Goal: Task Accomplishment & Management: Manage account settings

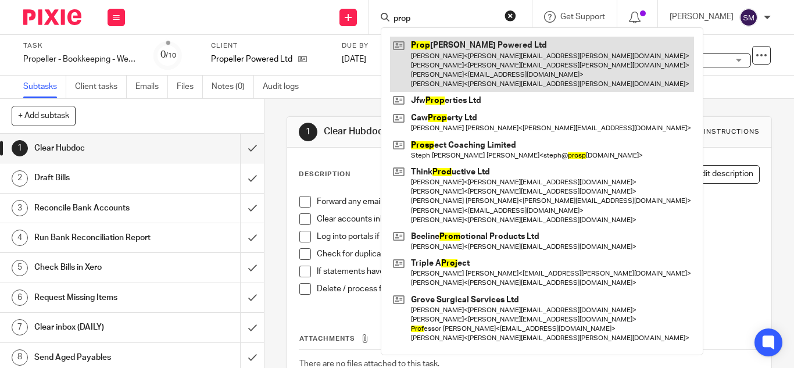
type input "prop"
click at [444, 51] on link at bounding box center [542, 64] width 304 height 55
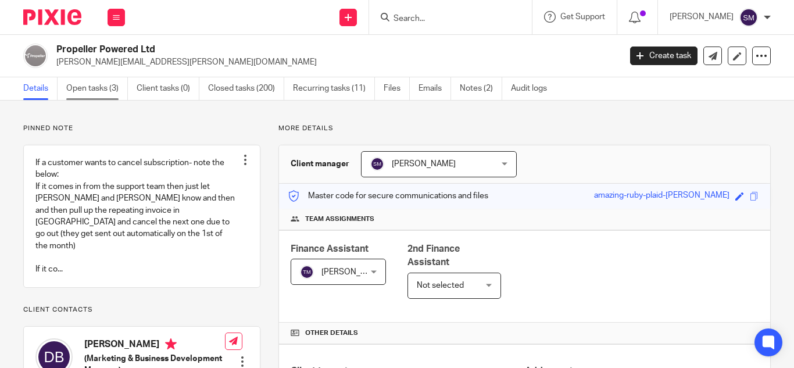
click at [102, 90] on link "Open tasks (3)" at bounding box center [97, 88] width 62 height 23
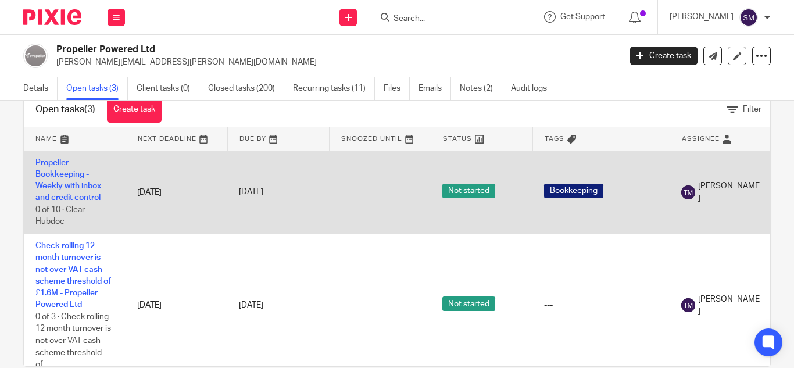
click at [73, 178] on td "Propeller - Bookkeeping - Weekly with inbox and credit control 0 of 10 · Clear …" at bounding box center [75, 192] width 102 height 83
click at [72, 188] on link "Propeller - Bookkeeping - Weekly with inbox and credit control" at bounding box center [68, 181] width 66 height 44
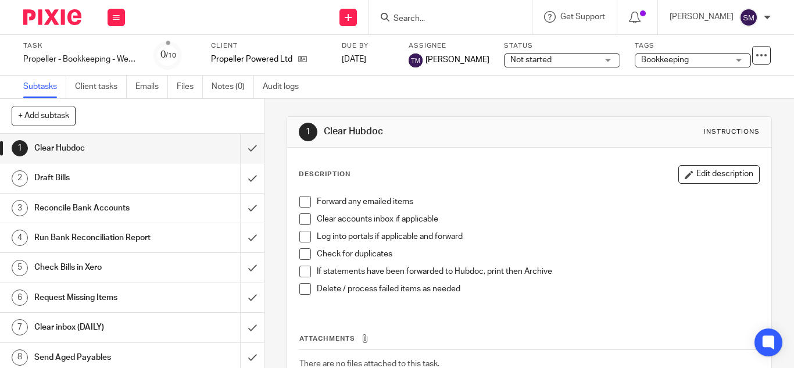
click at [678, 96] on div "Subtasks Client tasks Emails Files Notes (0) Audit logs" at bounding box center [397, 87] width 794 height 23
click at [756, 57] on icon at bounding box center [762, 55] width 12 height 12
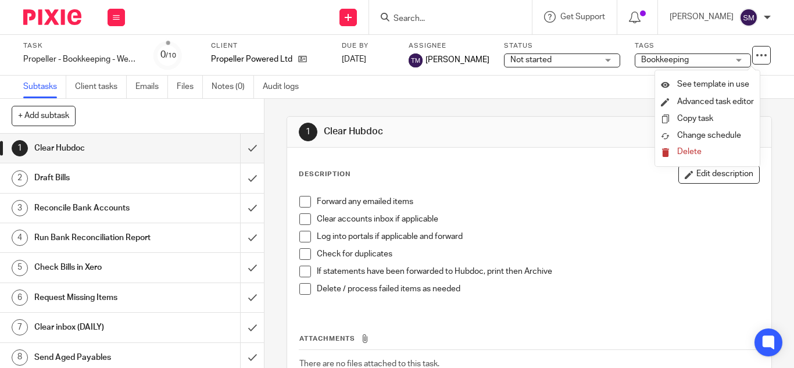
click at [541, 99] on div "1 Clear Hubdoc Instructions Description Edit description Forward any emailed it…" at bounding box center [529, 275] width 485 height 352
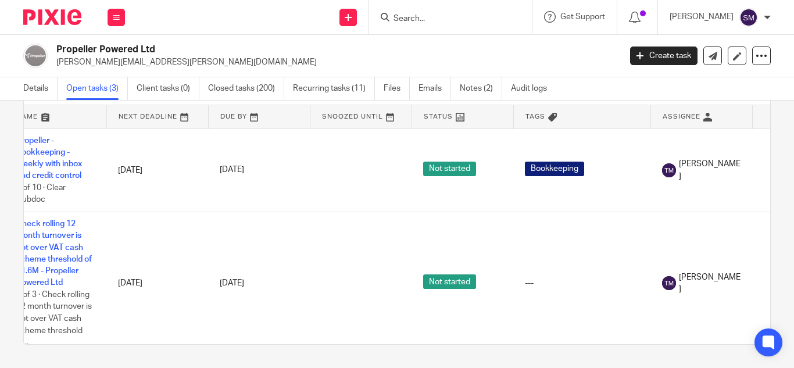
scroll to position [0, 133]
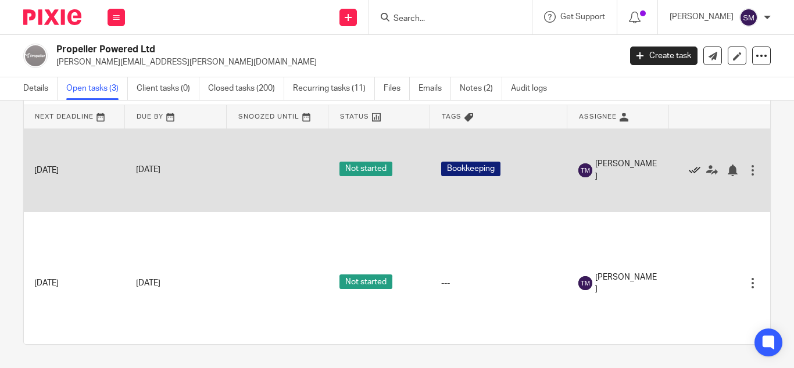
click at [689, 168] on icon at bounding box center [695, 170] width 12 height 12
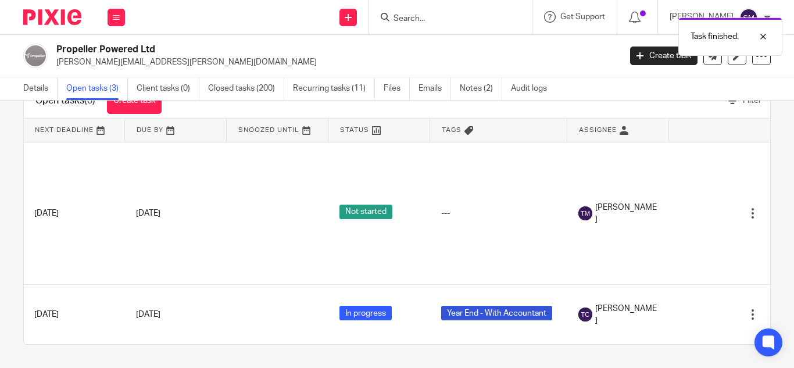
scroll to position [0, 0]
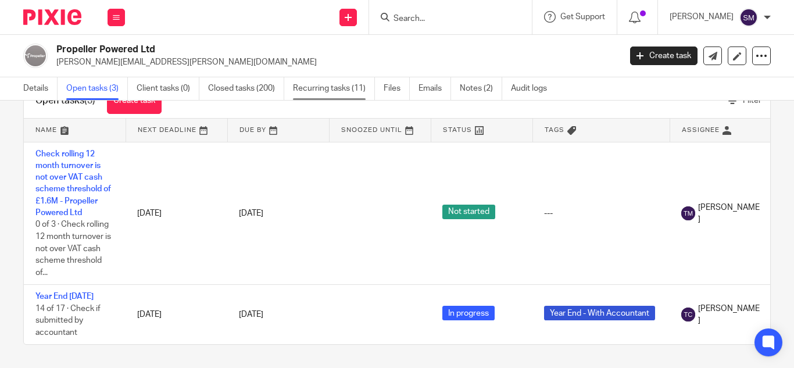
click at [322, 85] on link "Recurring tasks (11)" at bounding box center [334, 88] width 82 height 23
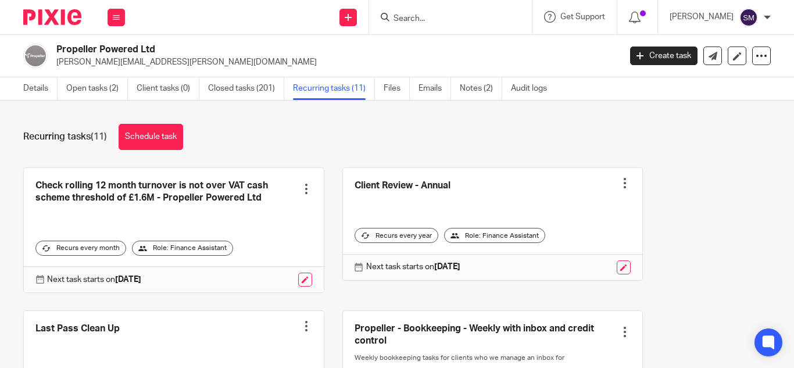
click at [441, 15] on input "Search" at bounding box center [444, 19] width 105 height 10
click at [412, 15] on input "Search" at bounding box center [444, 19] width 105 height 10
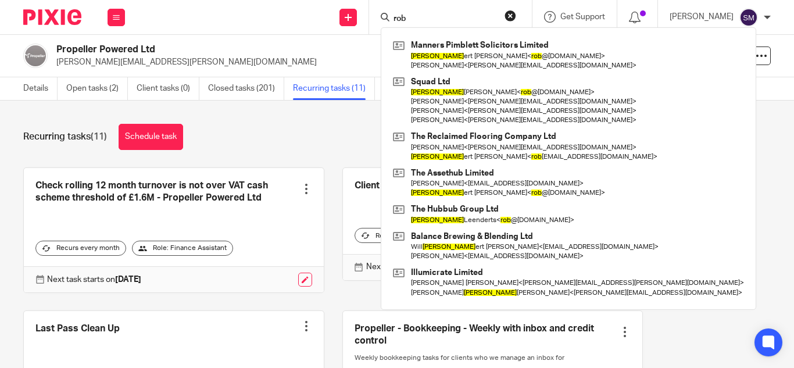
type input "rob"
click at [306, 126] on div "Recurring tasks (11) Schedule task" at bounding box center [396, 137] width 747 height 26
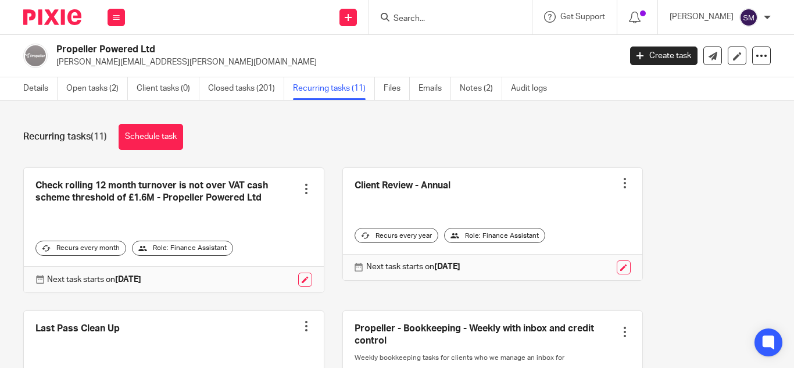
click at [457, 17] on input "Search" at bounding box center [444, 19] width 105 height 10
type input "a"
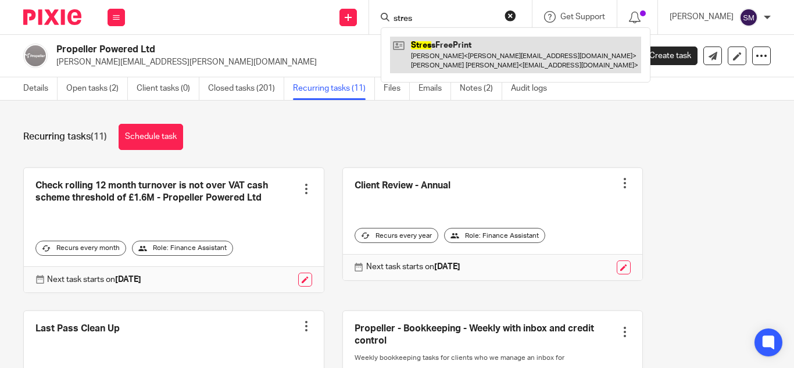
type input "stres"
click at [457, 53] on link at bounding box center [515, 55] width 251 height 36
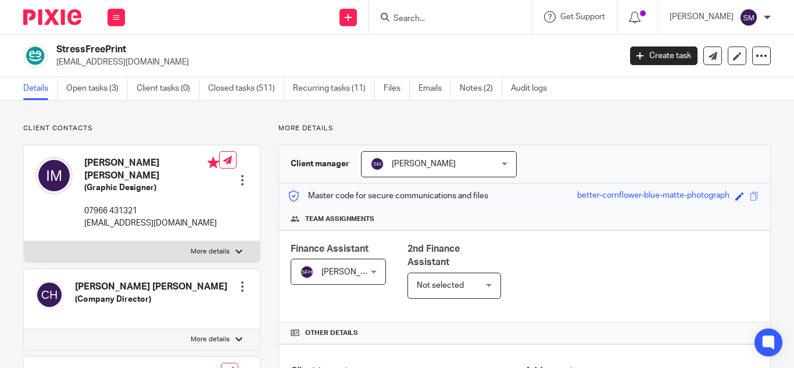
drag, startPoint x: 262, startPoint y: 231, endPoint x: 264, endPoint y: 279, distance: 47.7
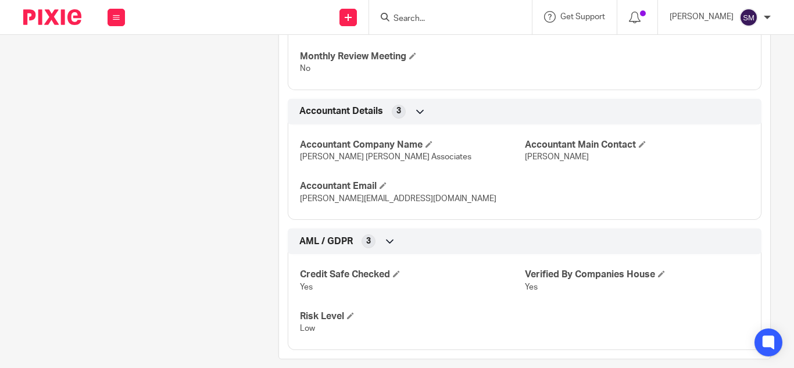
scroll to position [1834, 0]
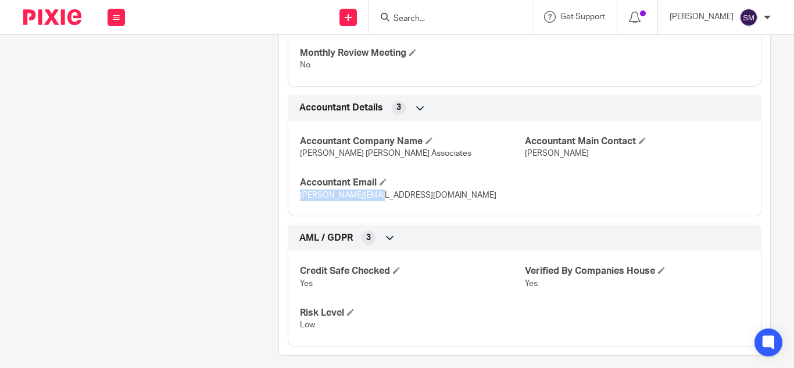
drag, startPoint x: 383, startPoint y: 195, endPoint x: 287, endPoint y: 199, distance: 96.5
click at [279, 199] on div "Accountant Details 3 Accountant Company Name [PERSON_NAME] [PERSON_NAME] Associ…" at bounding box center [524, 155] width 491 height 121
copy span "[PERSON_NAME][EMAIL_ADDRESS][DOMAIN_NAME]"
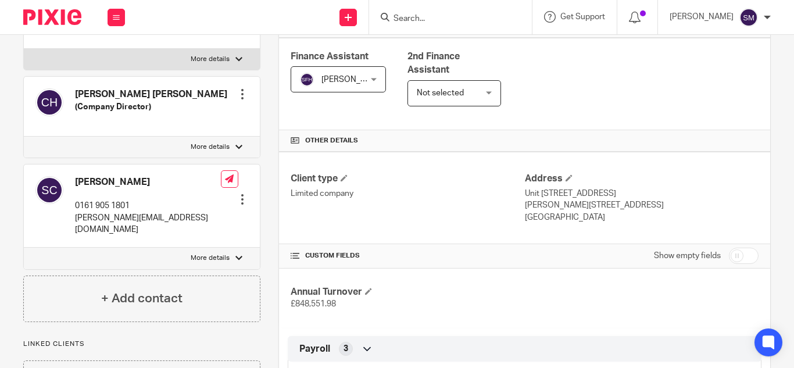
scroll to position [0, 0]
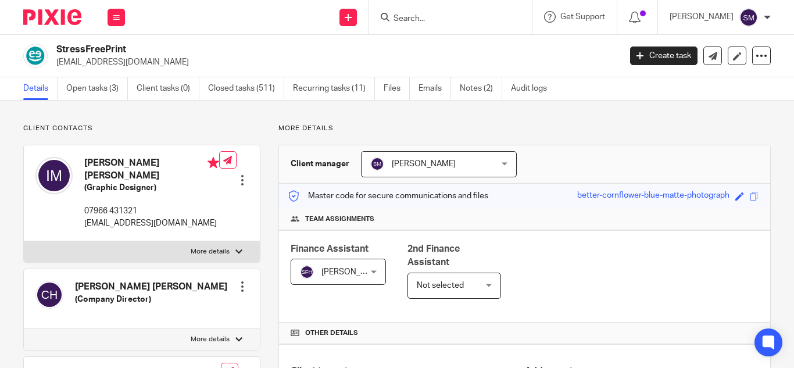
click at [99, 23] on div "Work Email Clients Team Reports Settings" at bounding box center [116, 17] width 41 height 34
click at [119, 15] on icon at bounding box center [116, 17] width 7 height 7
click at [117, 14] on icon at bounding box center [116, 17] width 7 height 7
click at [76, 84] on link "Open tasks (3)" at bounding box center [97, 88] width 62 height 23
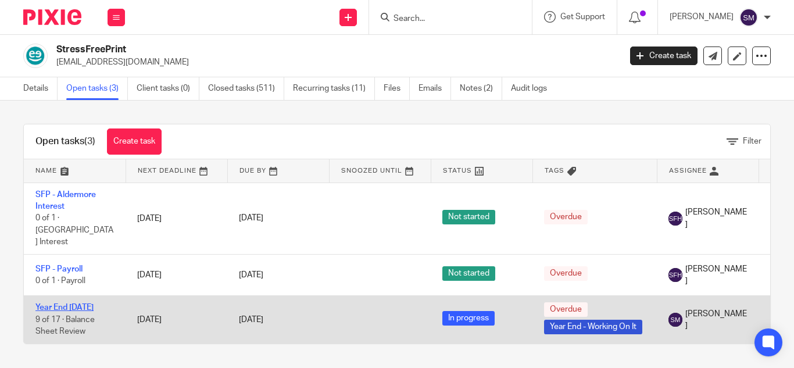
click at [69, 303] on link "Year End [DATE]" at bounding box center [64, 307] width 58 height 8
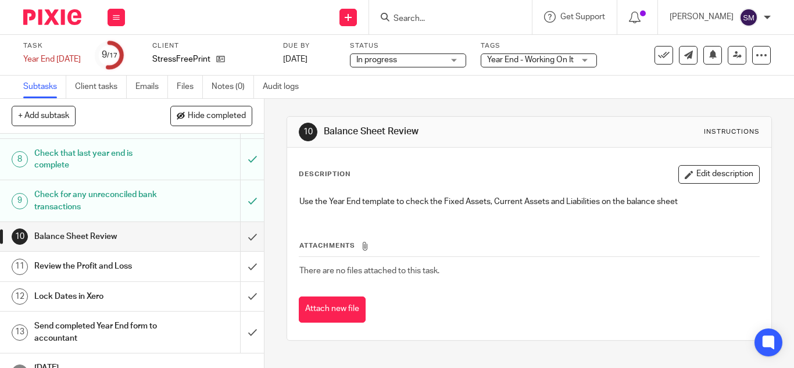
scroll to position [277, 0]
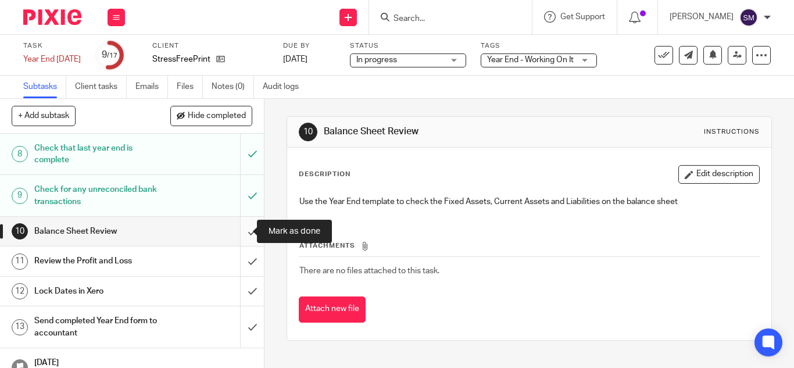
click at [239, 233] on input "submit" at bounding box center [132, 231] width 264 height 29
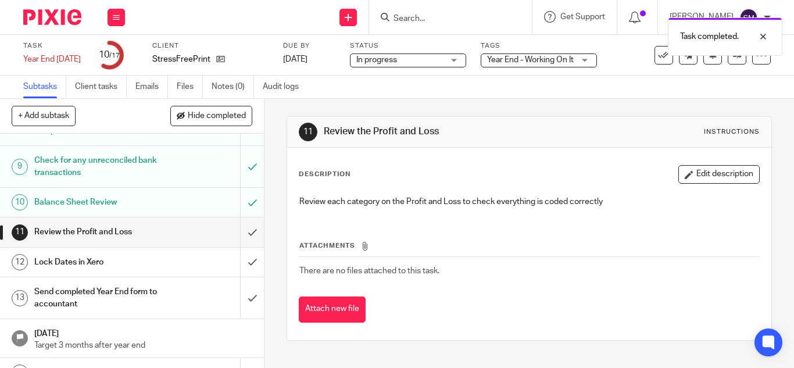
scroll to position [335, 0]
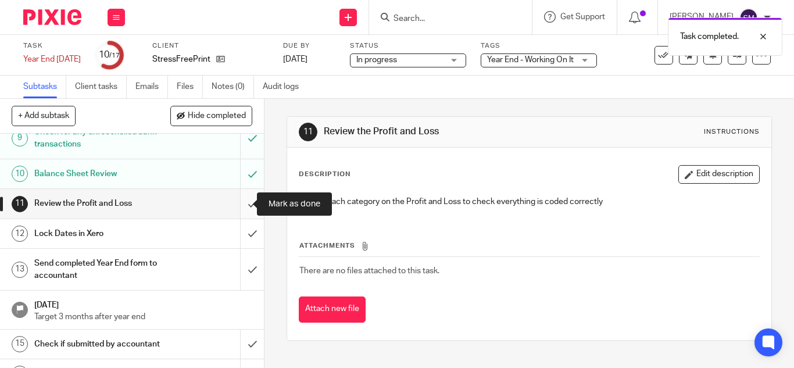
click at [238, 200] on input "submit" at bounding box center [132, 203] width 264 height 29
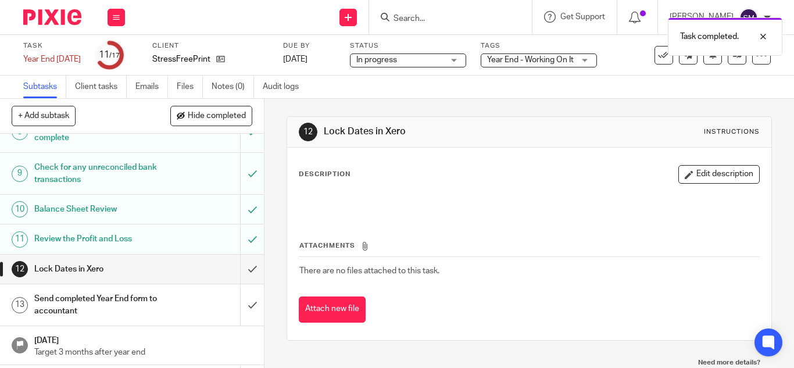
scroll to position [302, 0]
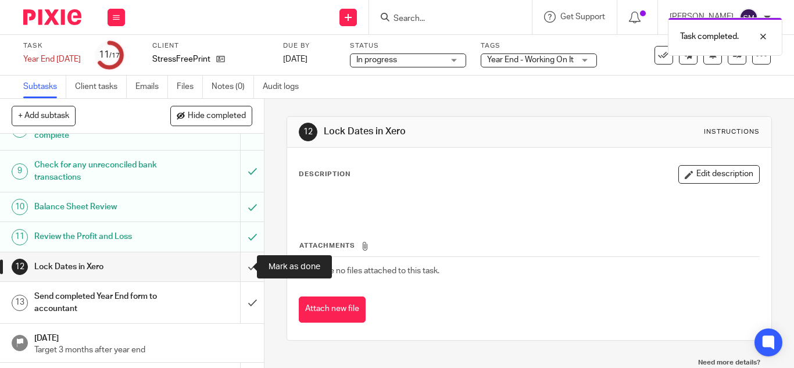
click at [239, 269] on input "submit" at bounding box center [132, 266] width 264 height 29
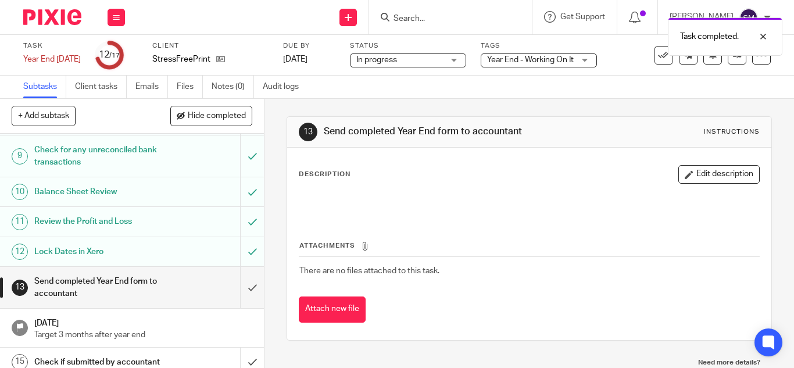
scroll to position [327, 0]
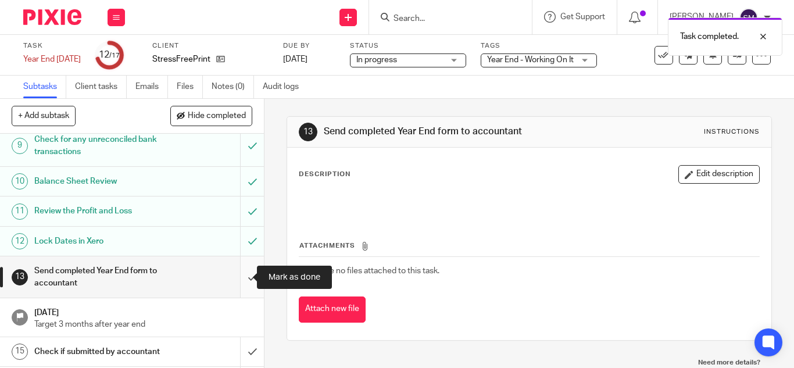
click at [240, 277] on input "submit" at bounding box center [132, 276] width 264 height 41
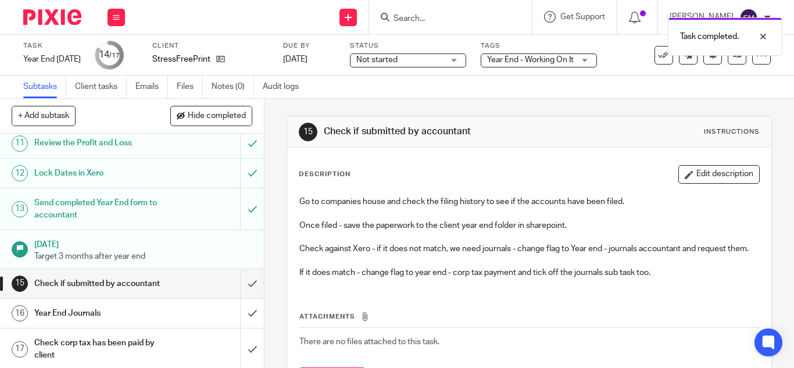
scroll to position [409, 0]
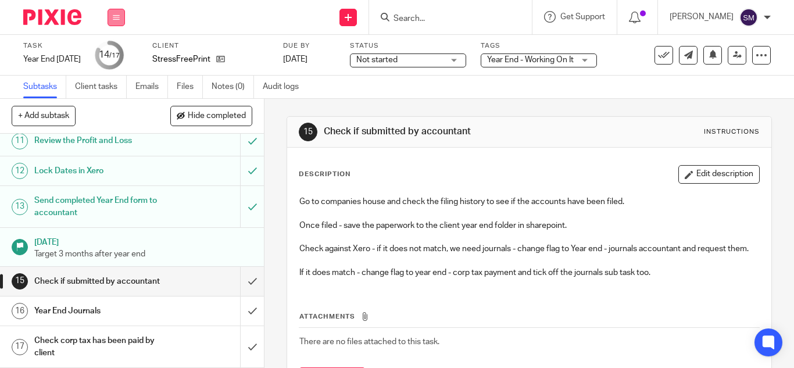
click at [117, 21] on button at bounding box center [116, 17] width 17 height 17
click at [110, 51] on link "Work" at bounding box center [111, 54] width 20 height 8
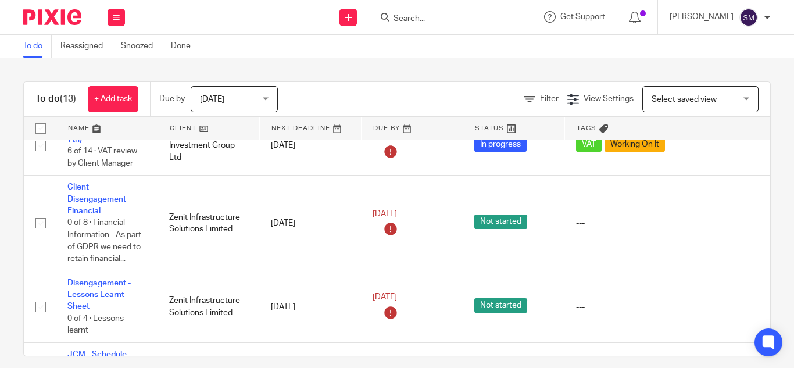
scroll to position [483, 0]
